Goal: Find specific page/section: Find specific page/section

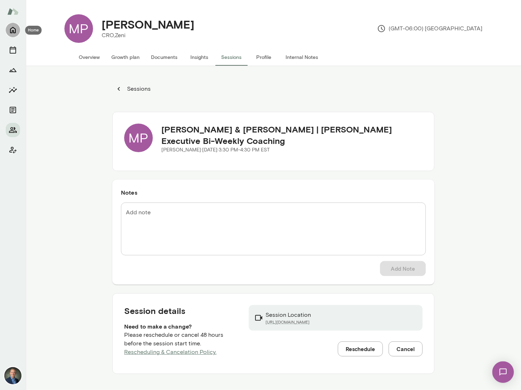
drag, startPoint x: 15, startPoint y: 28, endPoint x: 14, endPoint y: 31, distance: 4.0
click at [15, 28] on icon "Home" at bounding box center [13, 30] width 9 height 9
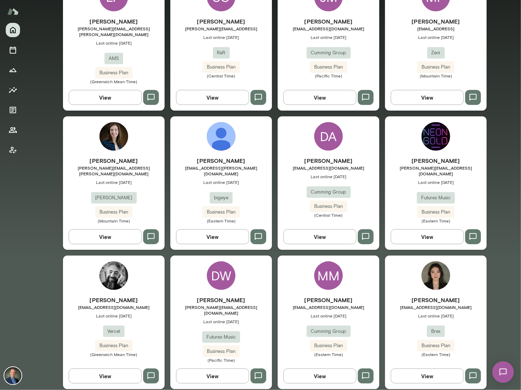
scroll to position [537, 0]
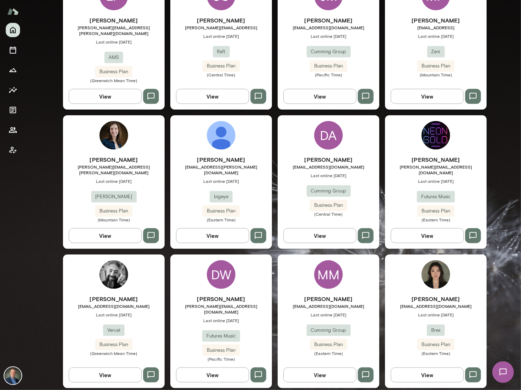
click at [403, 308] on div "[PERSON_NAME] [PERSON_NAME][EMAIL_ADDRESS][DOMAIN_NAME] Last online [DATE] Brex…" at bounding box center [436, 325] width 102 height 61
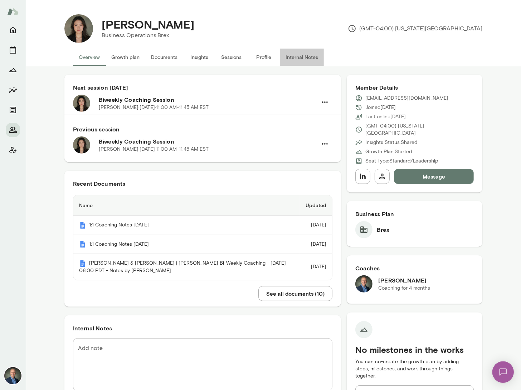
click at [303, 54] on button "Internal Notes" at bounding box center [302, 57] width 44 height 17
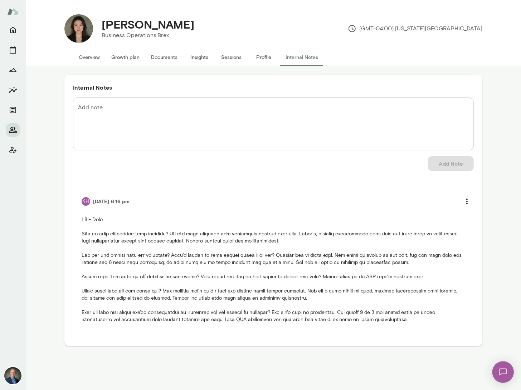
click at [95, 58] on button "Overview" at bounding box center [89, 57] width 33 height 17
